Goal: Task Accomplishment & Management: Complete application form

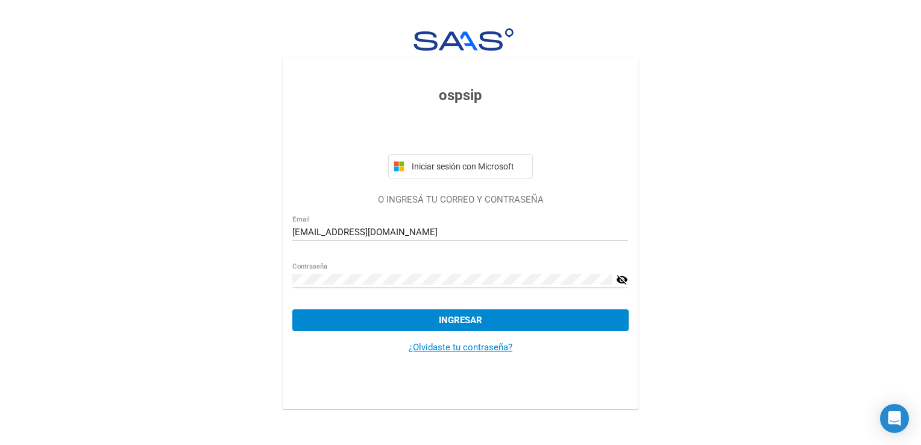
click at [507, 320] on button "Ingresar" at bounding box center [460, 320] width 336 height 22
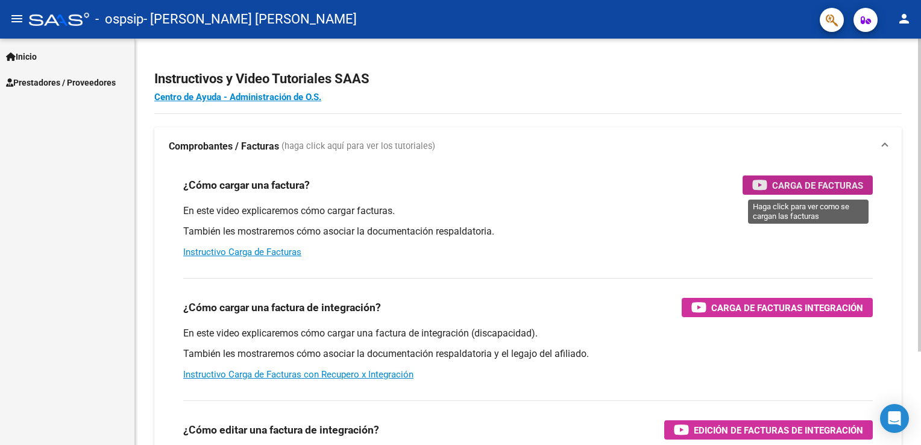
click at [822, 181] on span "Carga de Facturas" at bounding box center [817, 185] width 91 height 15
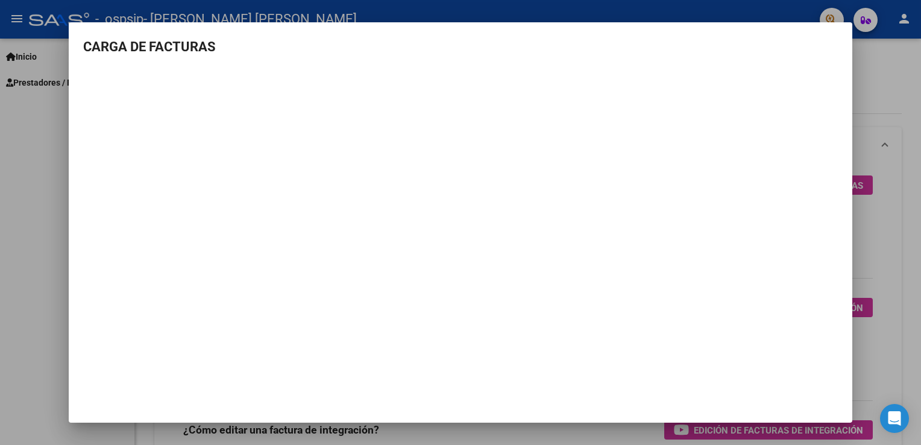
click at [12, 133] on div at bounding box center [460, 222] width 921 height 445
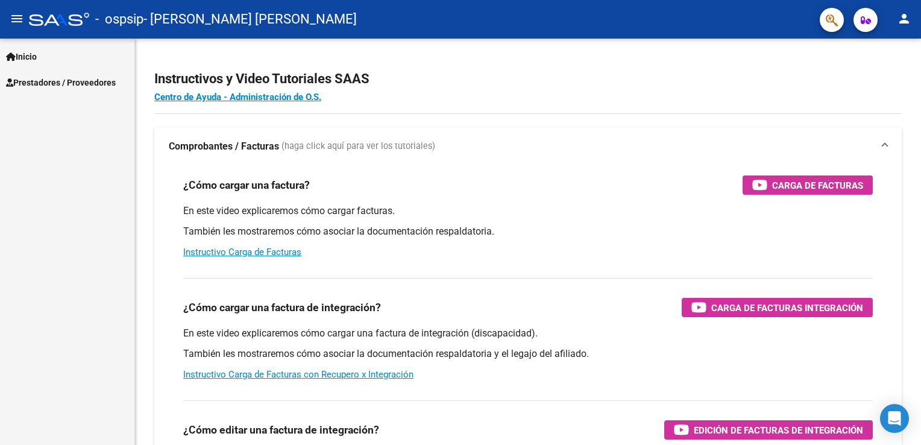
click at [12, 133] on div "Inicio Instructivos Contacto OS Prestadores / Proveedores Facturas - Listado/Ca…" at bounding box center [67, 242] width 134 height 406
click at [52, 285] on div "Inicio Instructivos Contacto OS Prestadores / Proveedores Facturas - Listado/Ca…" at bounding box center [67, 242] width 134 height 406
click at [85, 82] on span "Prestadores / Proveedores" at bounding box center [61, 82] width 110 height 13
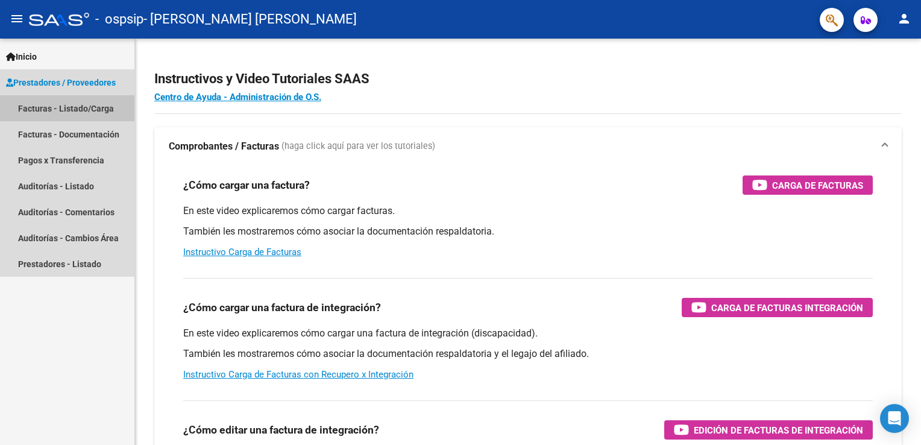
click at [74, 107] on link "Facturas - Listado/Carga" at bounding box center [67, 108] width 134 height 26
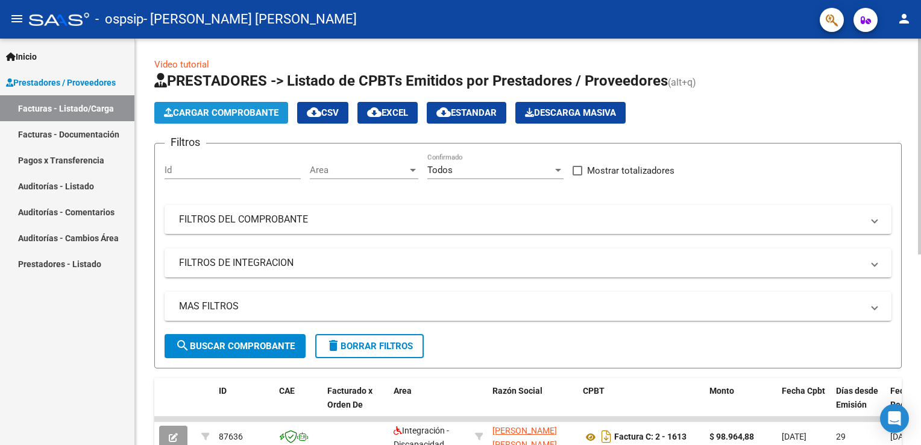
click at [250, 110] on span "Cargar Comprobante" at bounding box center [221, 112] width 115 height 11
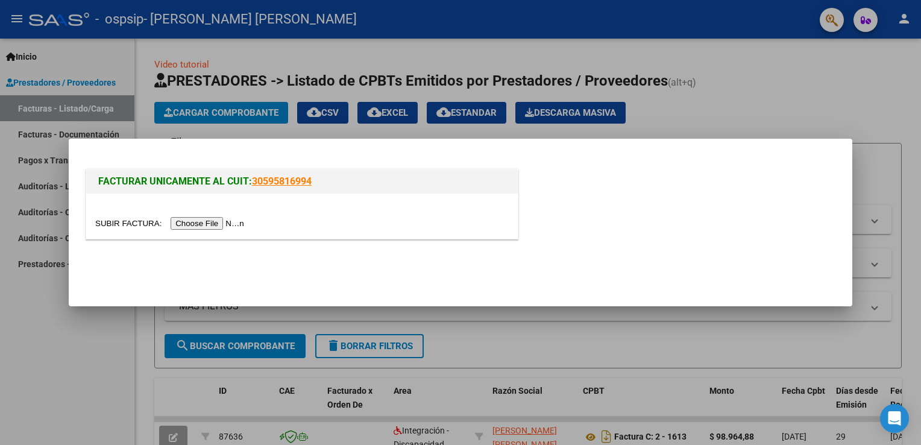
click at [200, 217] on input "file" at bounding box center [171, 223] width 153 height 13
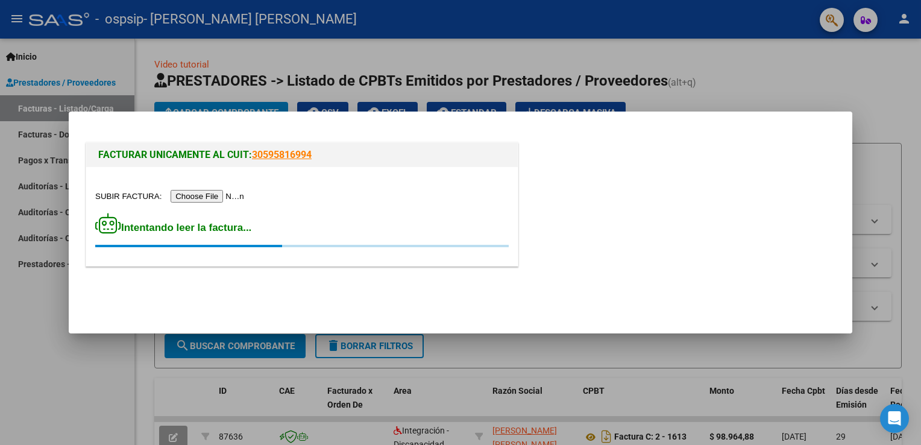
click at [200, 193] on input "file" at bounding box center [171, 196] width 153 height 13
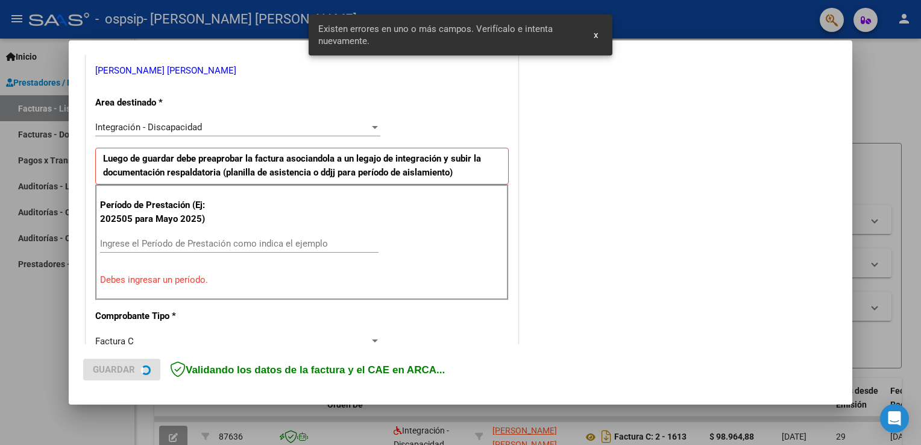
scroll to position [251, 0]
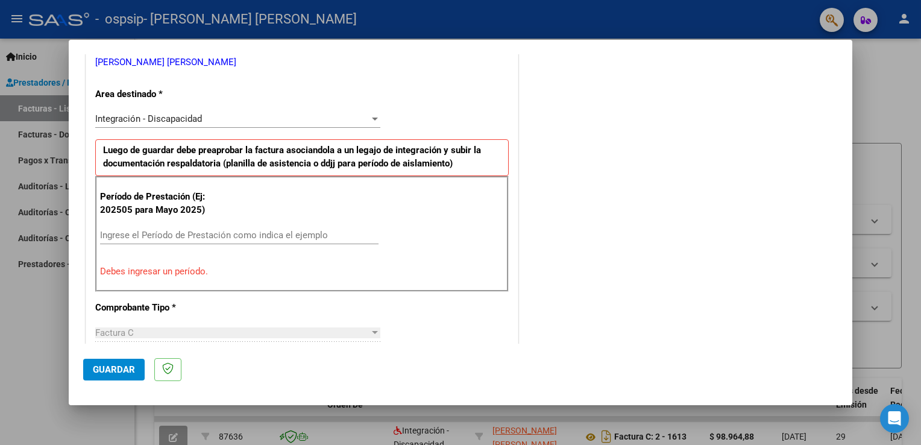
click at [130, 273] on p "Debes ingresar un período." at bounding box center [302, 272] width 404 height 14
click at [115, 240] on div "Ingrese el Período de Prestación como indica el ejemplo" at bounding box center [239, 235] width 279 height 18
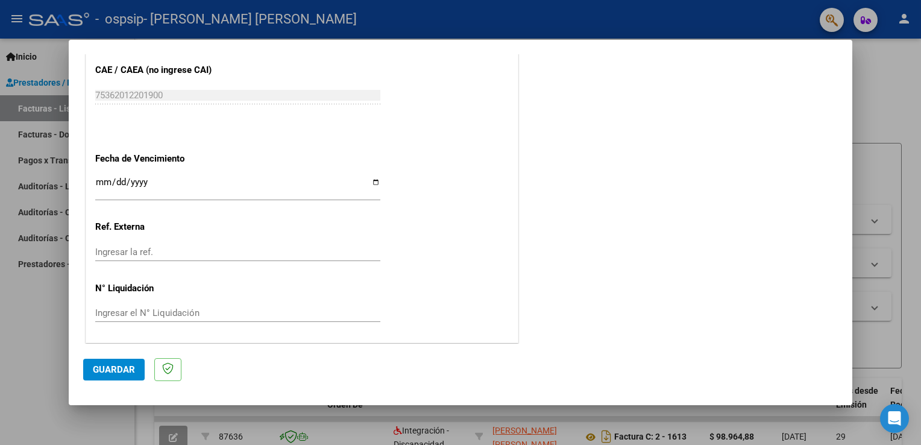
scroll to position [762, 0]
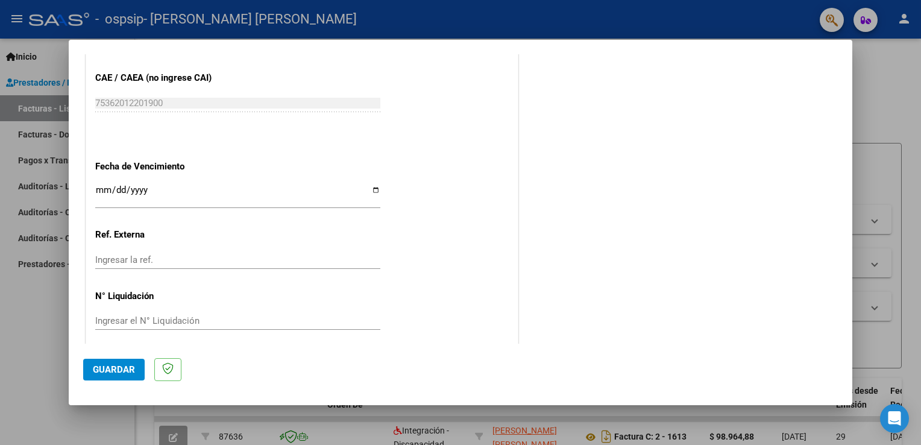
type input "202508"
click at [123, 368] on span "Guardar" at bounding box center [114, 369] width 42 height 11
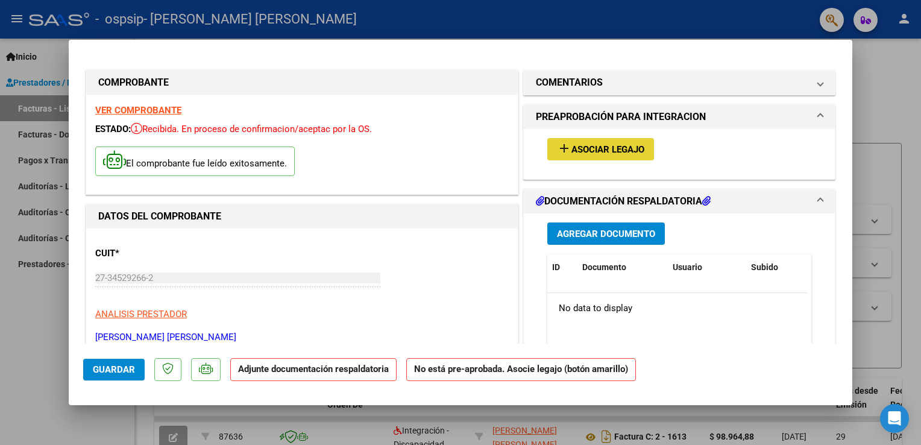
click at [564, 148] on mat-icon "add" at bounding box center [564, 148] width 14 height 14
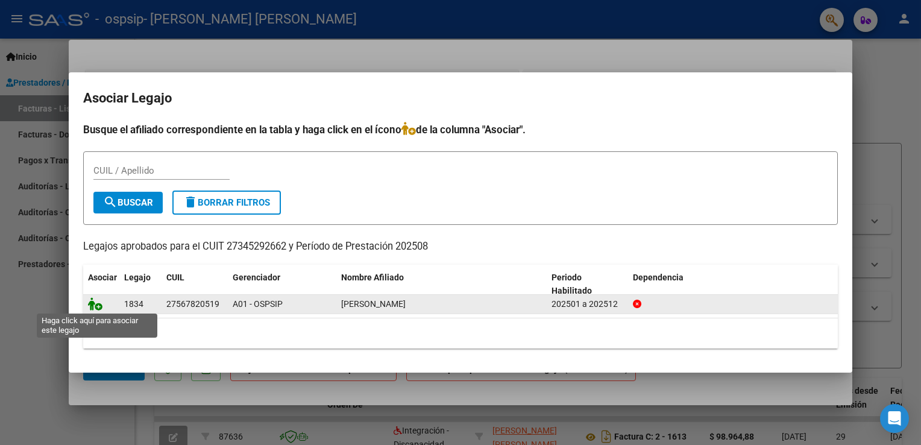
click at [99, 305] on icon at bounding box center [95, 303] width 14 height 13
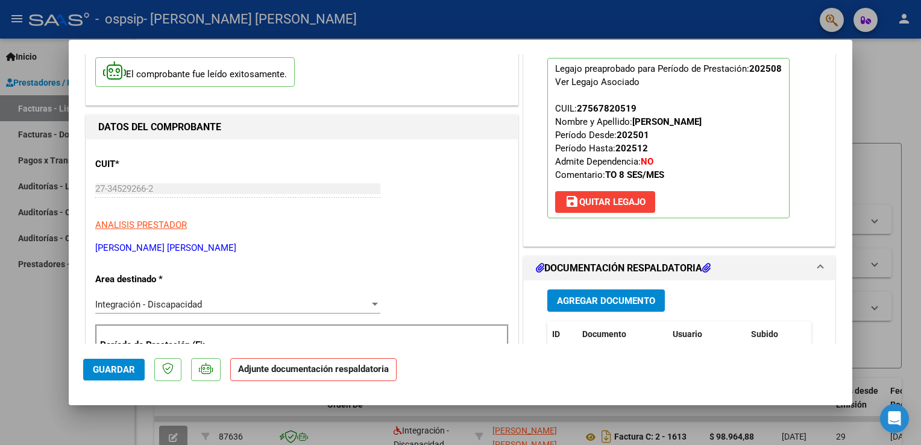
scroll to position [90, 0]
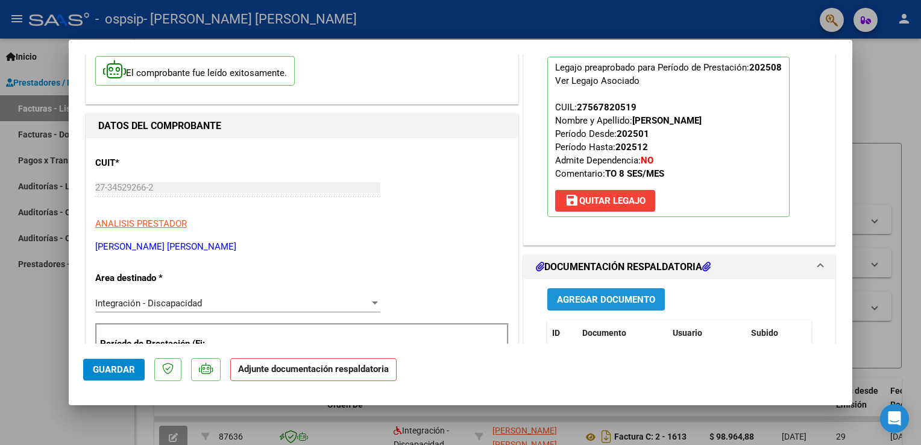
click at [630, 294] on span "Agregar Documento" at bounding box center [606, 299] width 98 height 11
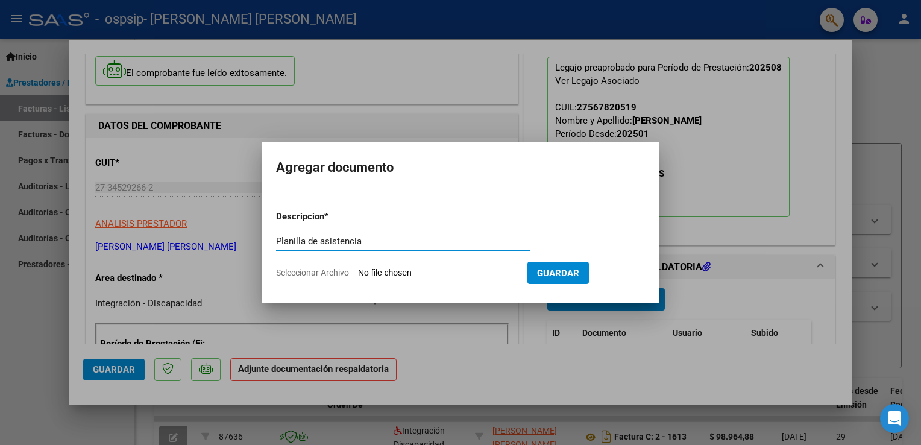
type input "Planilla de asistencia"
click at [412, 271] on input "Seleccionar Archivo" at bounding box center [438, 273] width 160 height 11
type input "C:\fakepath\[PERSON_NAME] asistencia [DATE].pdf"
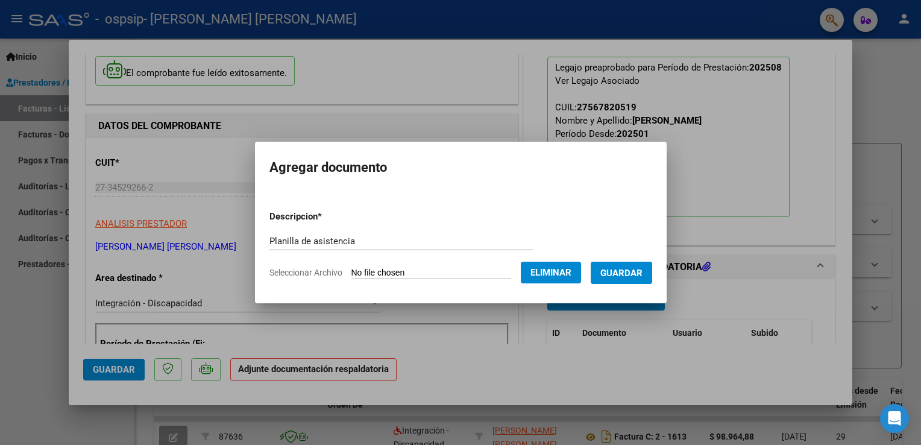
click at [643, 271] on span "Guardar" at bounding box center [621, 273] width 42 height 11
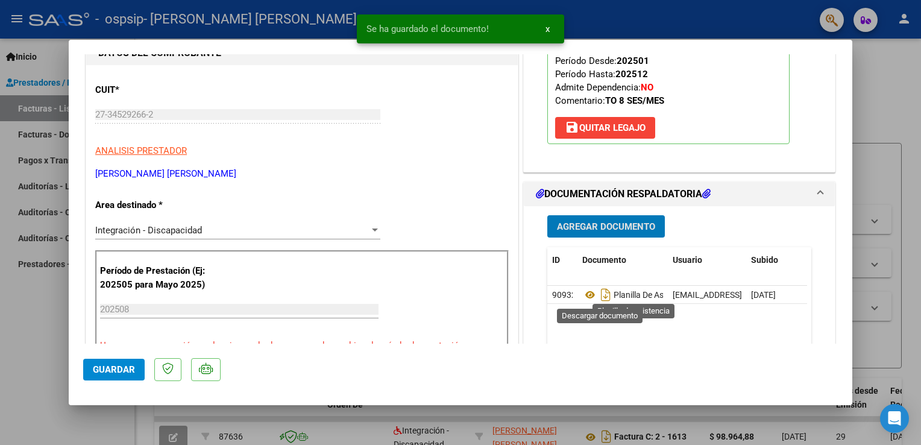
scroll to position [210, 0]
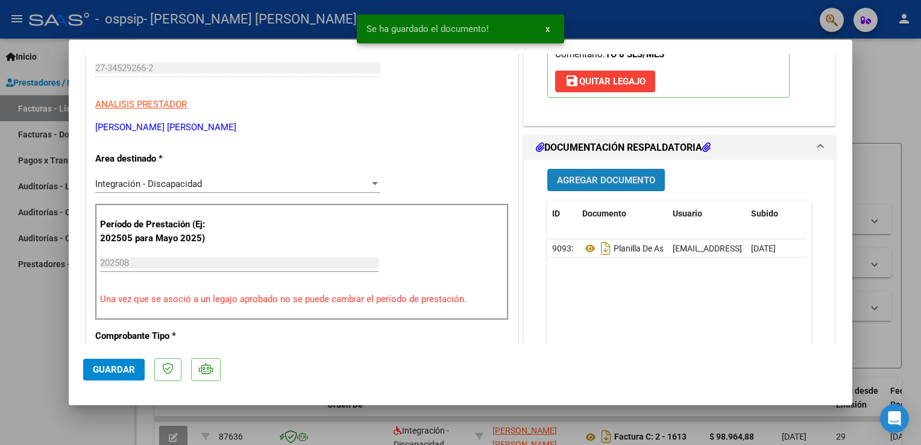
click at [615, 177] on span "Agregar Documento" at bounding box center [606, 180] width 98 height 11
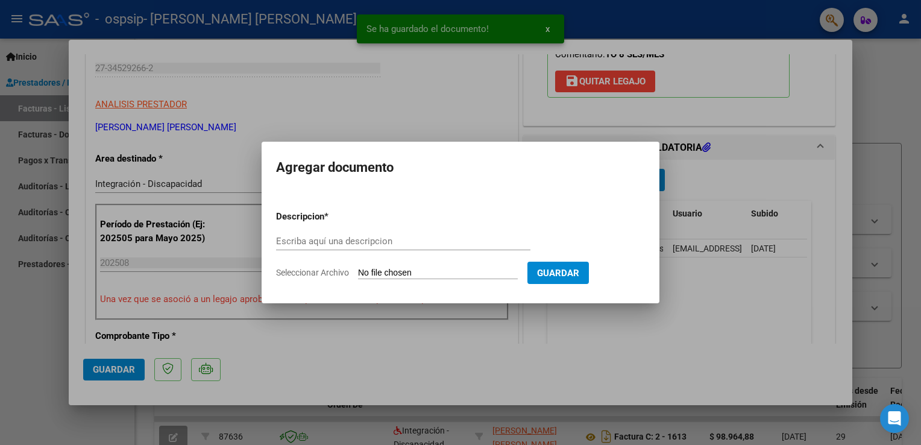
click at [615, 177] on mat-dialog-container "Agregar documento Descripcion * Escriba aquí una descripcion Seleccionar Archiv…" at bounding box center [461, 223] width 398 height 162
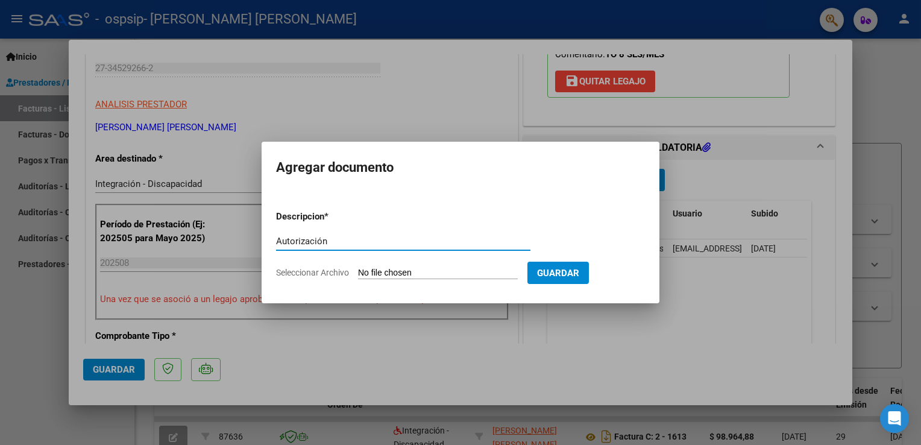
type input "Autorización"
click at [452, 271] on input "Seleccionar Archivo" at bounding box center [438, 273] width 160 height 11
type input "C:\fakepath\[PERSON_NAME] T.O. AUTORIZACION 2025 SEGUN RESOLUCION 360 22_firmad…"
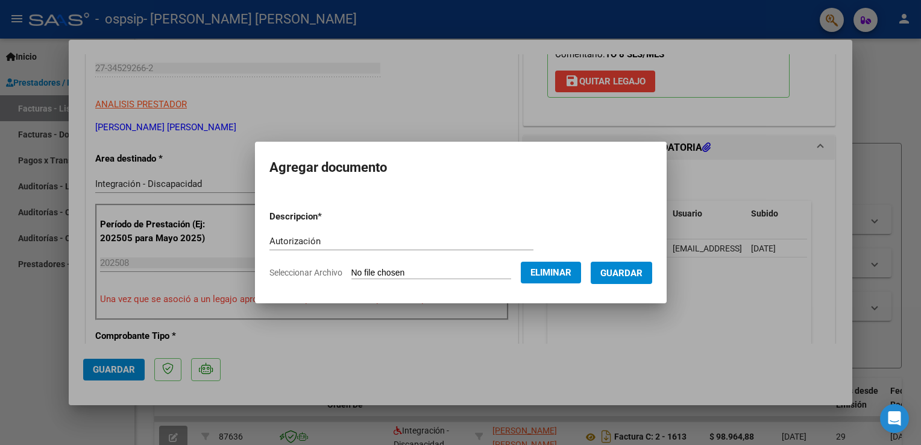
click at [631, 272] on span "Guardar" at bounding box center [621, 273] width 42 height 11
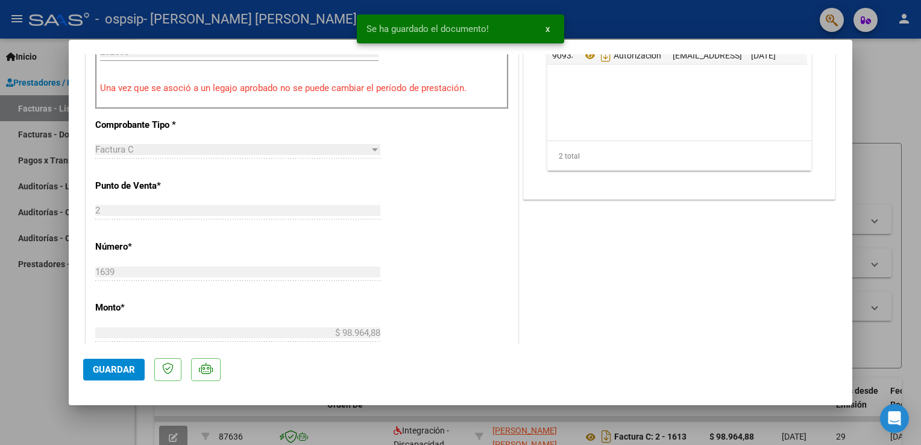
scroll to position [423, 0]
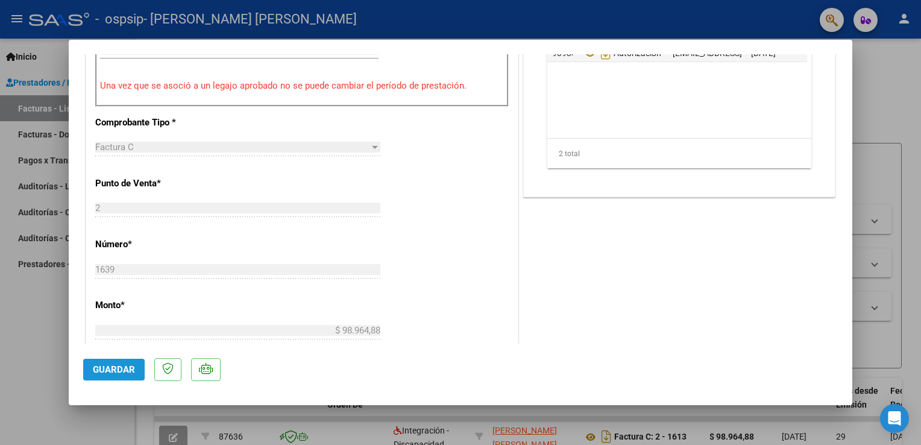
click at [112, 363] on button "Guardar" at bounding box center [113, 370] width 61 height 22
